Goal: Task Accomplishment & Management: Use online tool/utility

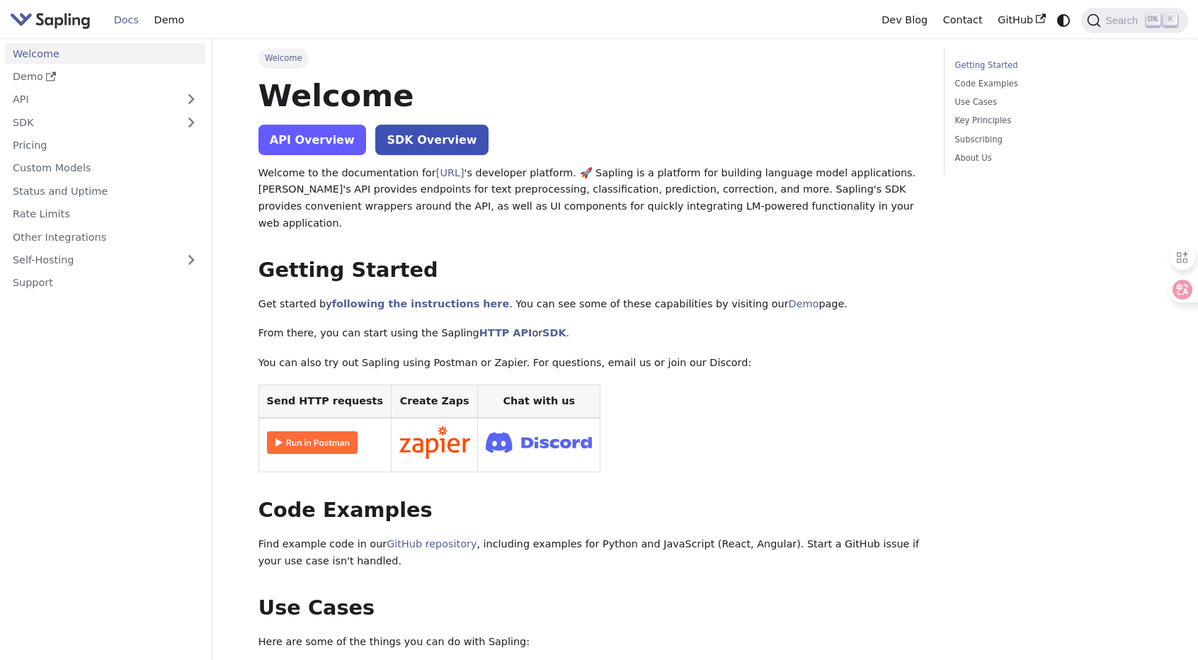
click at [320, 141] on link "API Overview" at bounding box center [313, 140] width 108 height 30
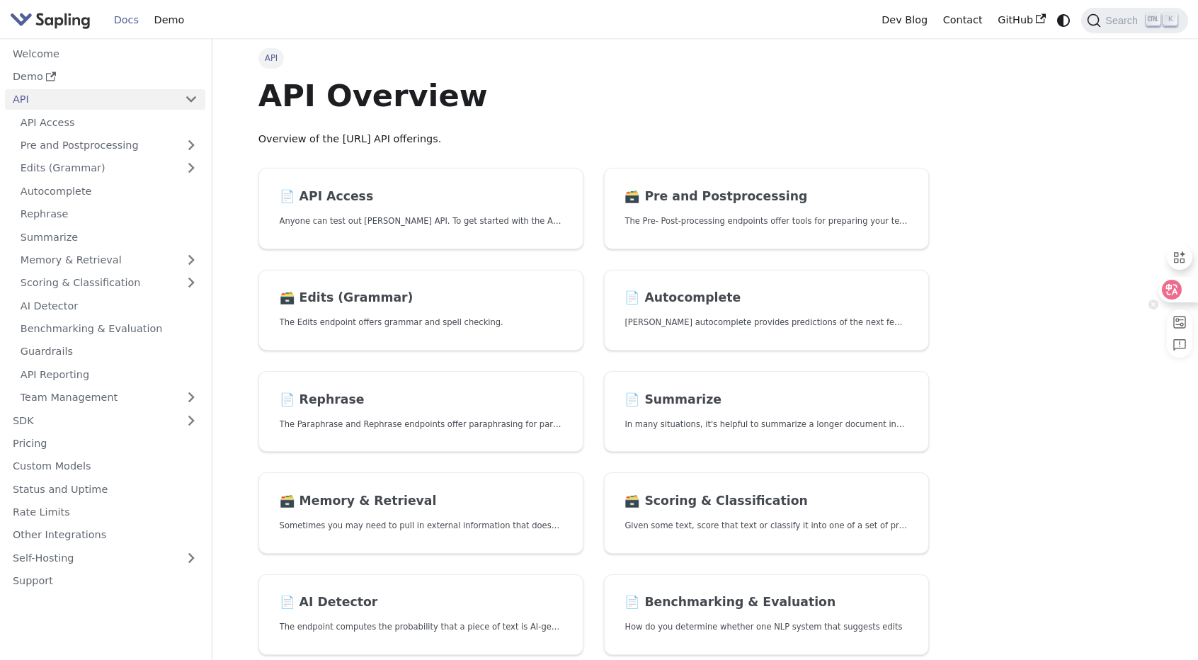
click at [1191, 293] on div at bounding box center [1178, 289] width 38 height 25
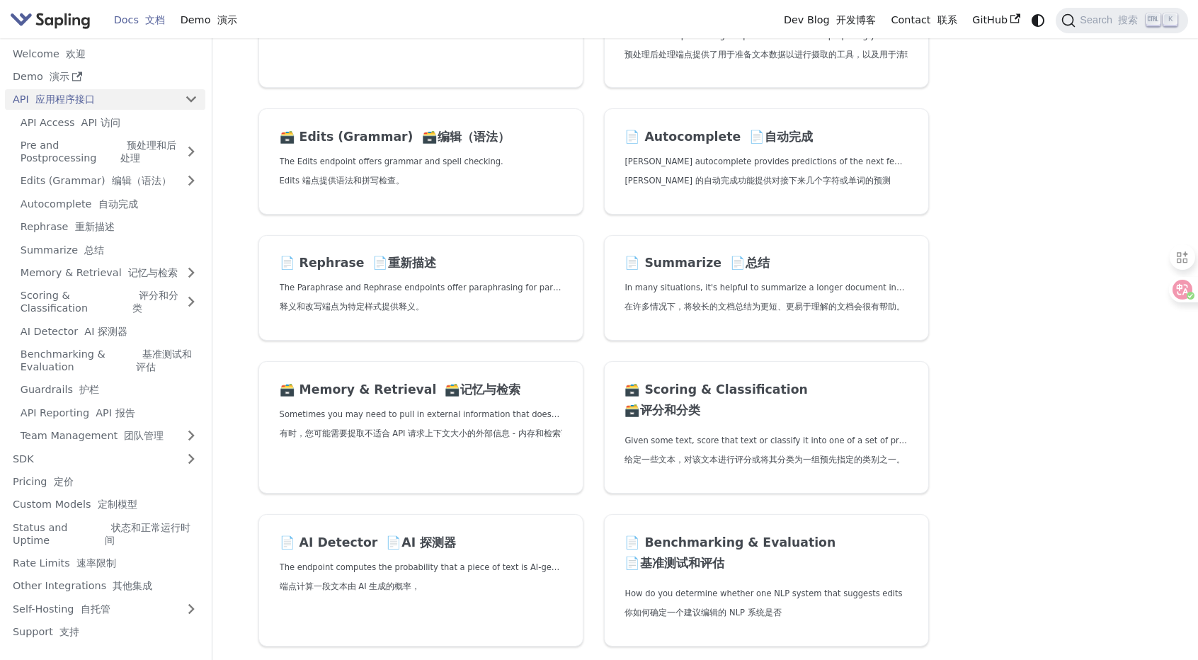
scroll to position [425, 0]
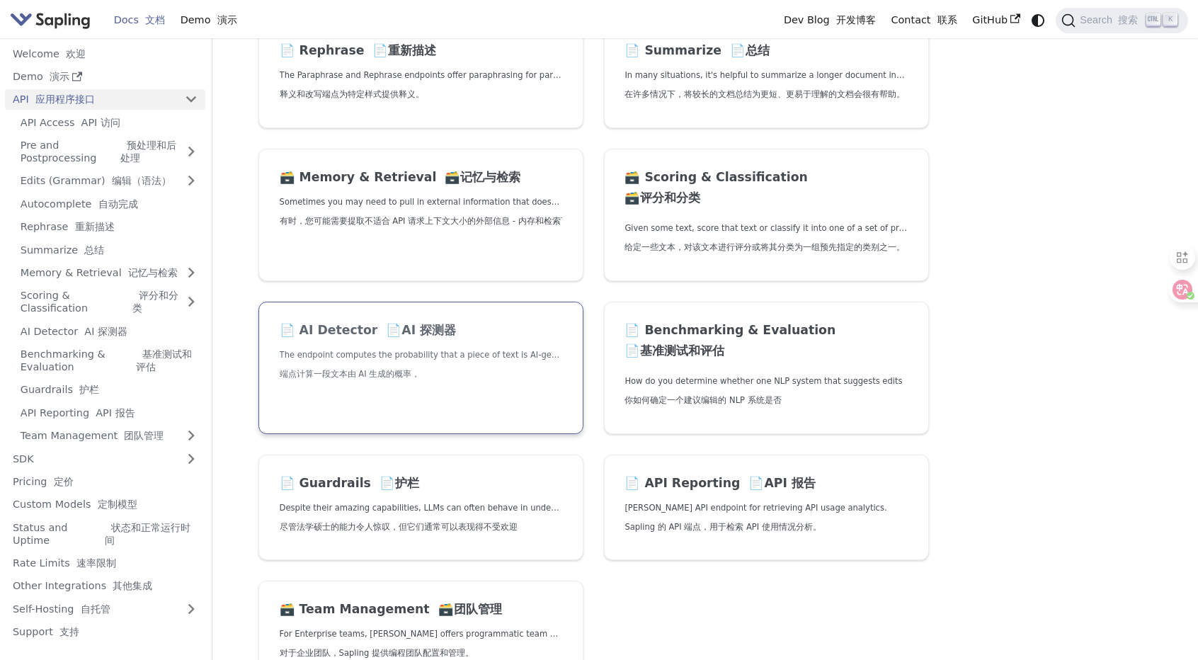
click at [411, 319] on link "📄️ AI Detector 📄️AI 探测器 The endpoint computes the probability that a piece of t…" at bounding box center [421, 368] width 325 height 132
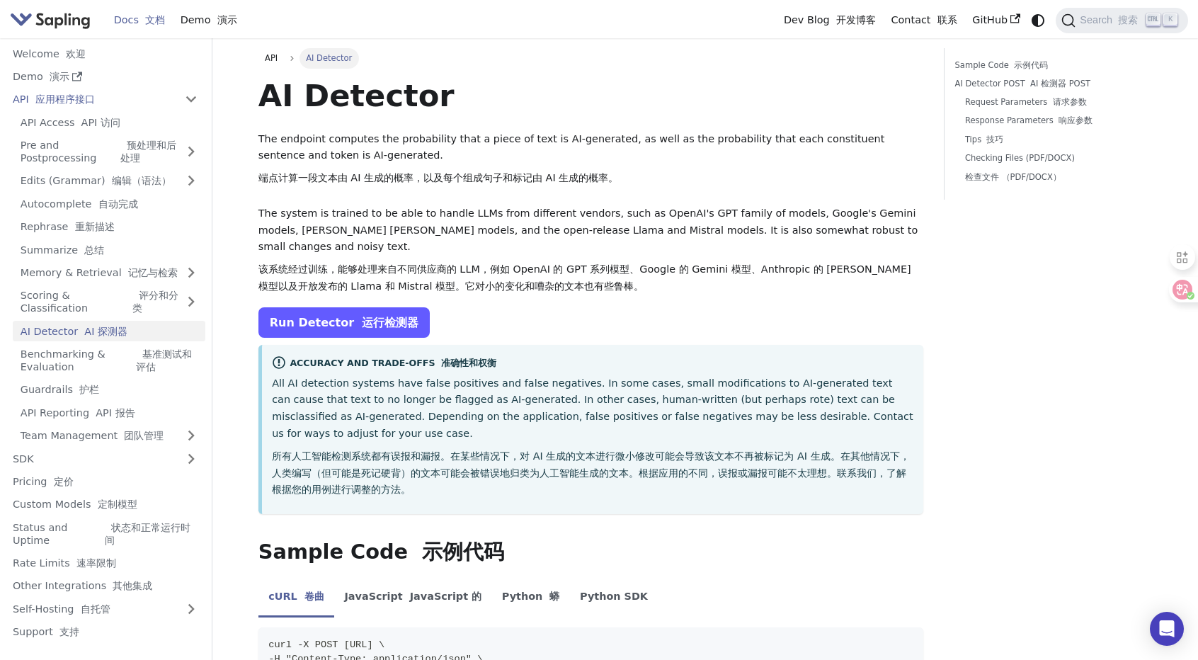
click at [407, 327] on font "运行检测器" at bounding box center [390, 322] width 57 height 13
